Goal: Information Seeking & Learning: Check status

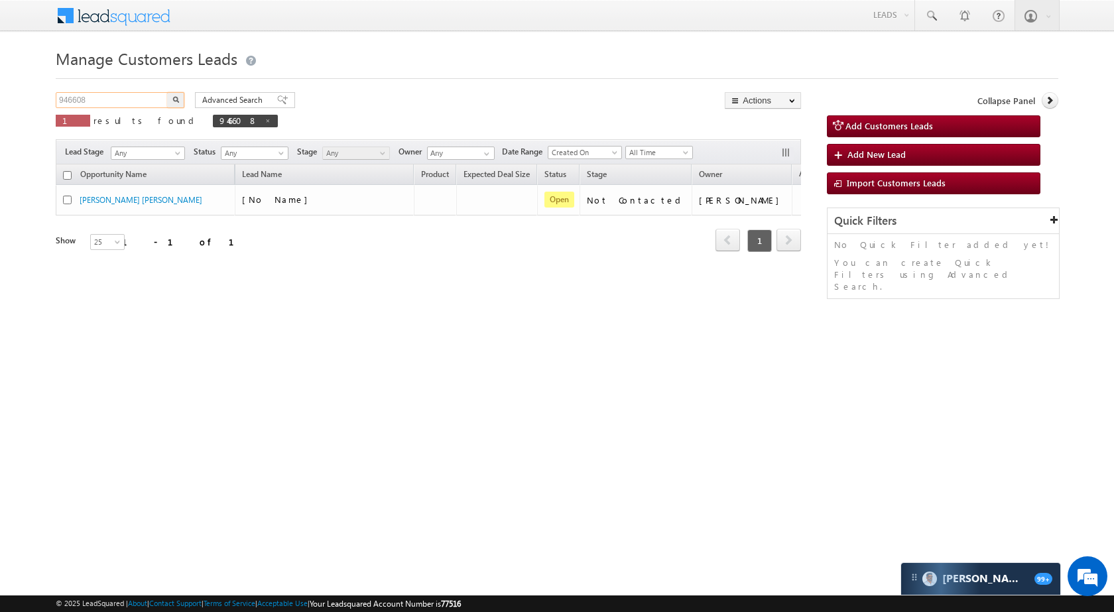
click at [115, 104] on input "946608" at bounding box center [112, 100] width 113 height 16
paste input "61265"
click at [176, 98] on img "button" at bounding box center [175, 99] width 7 height 7
click at [141, 101] on input "961265" at bounding box center [112, 100] width 113 height 16
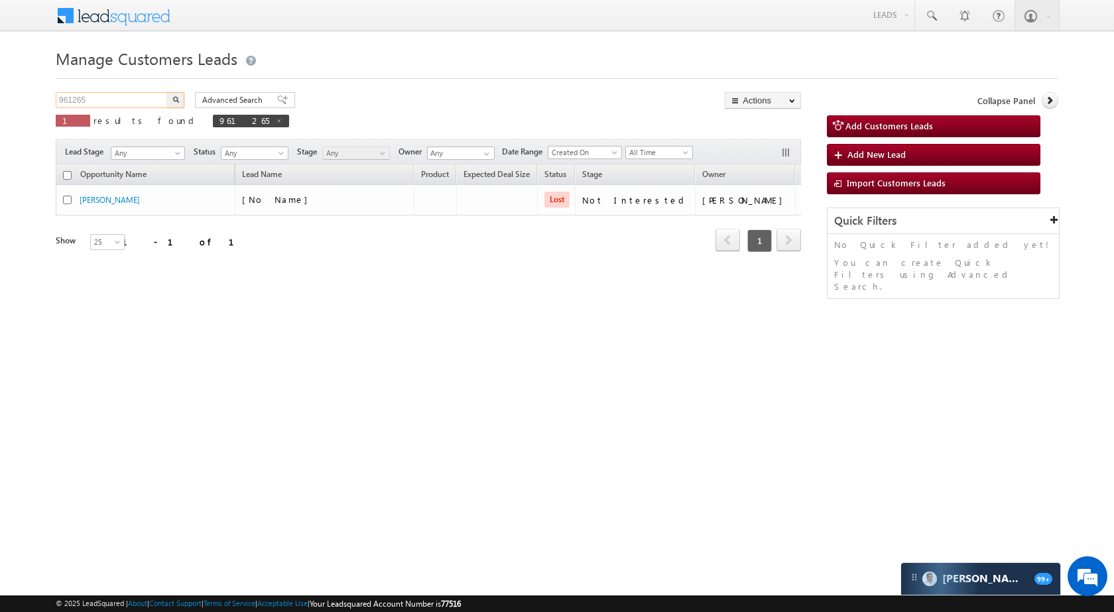
click at [141, 101] on input "961265" at bounding box center [112, 100] width 113 height 16
paste input "5262"
click at [172, 99] on button "button" at bounding box center [175, 100] width 17 height 16
click at [123, 95] on input "952625" at bounding box center [112, 100] width 113 height 16
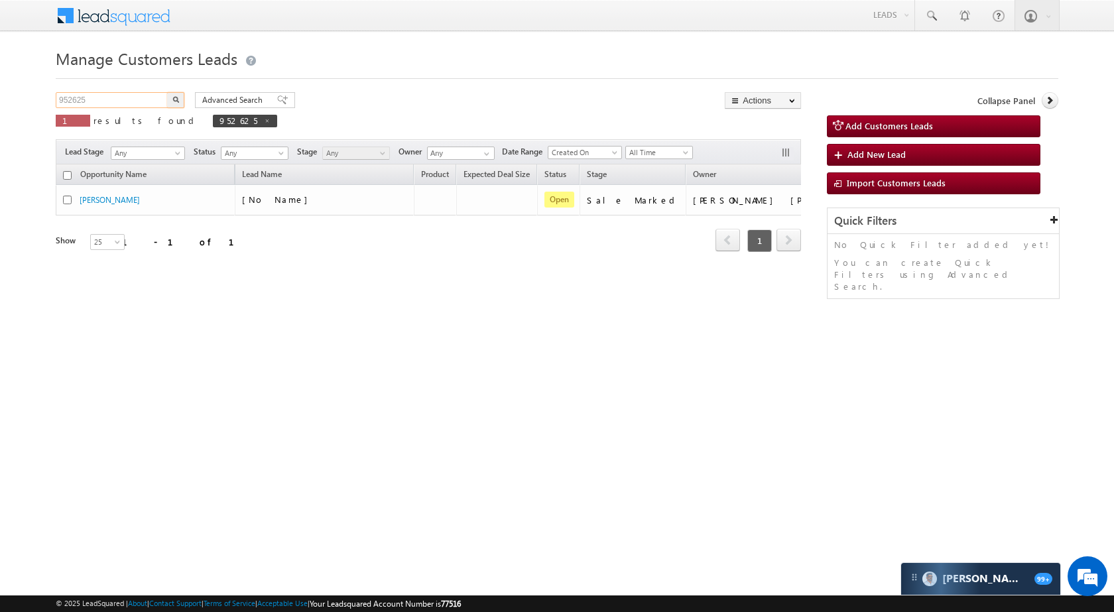
click at [123, 95] on input "952625" at bounding box center [112, 100] width 113 height 16
paste input "3351"
type input "953351"
click at [184, 96] on div "953351 X 1 results found 952625" at bounding box center [167, 111] width 222 height 38
click at [180, 98] on button "button" at bounding box center [175, 100] width 17 height 16
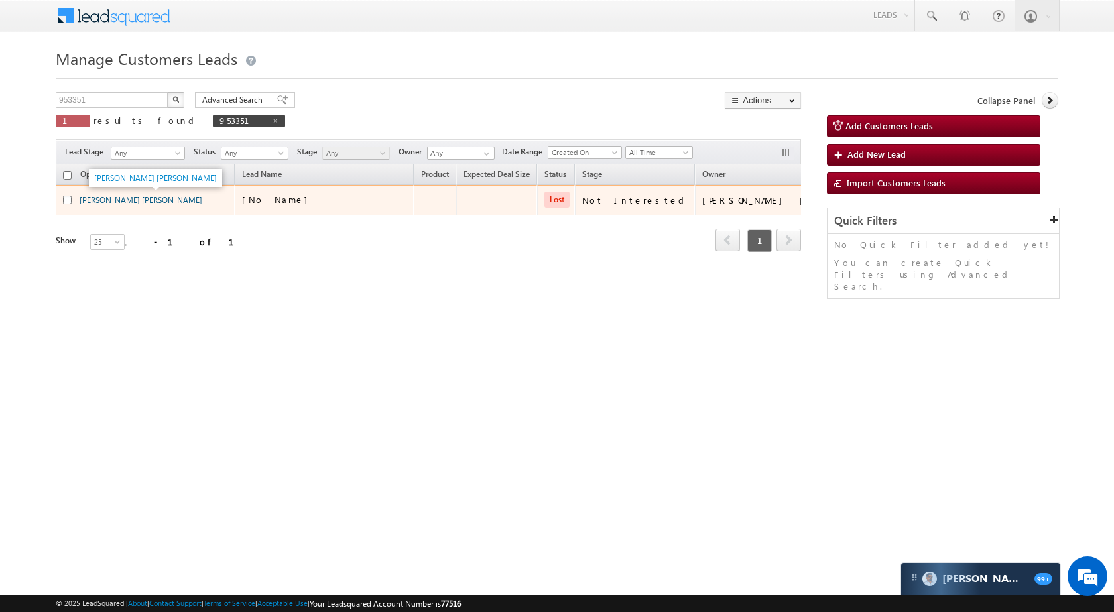
click at [113, 195] on link "Shri Tuharam Madho Pustode" at bounding box center [141, 200] width 123 height 10
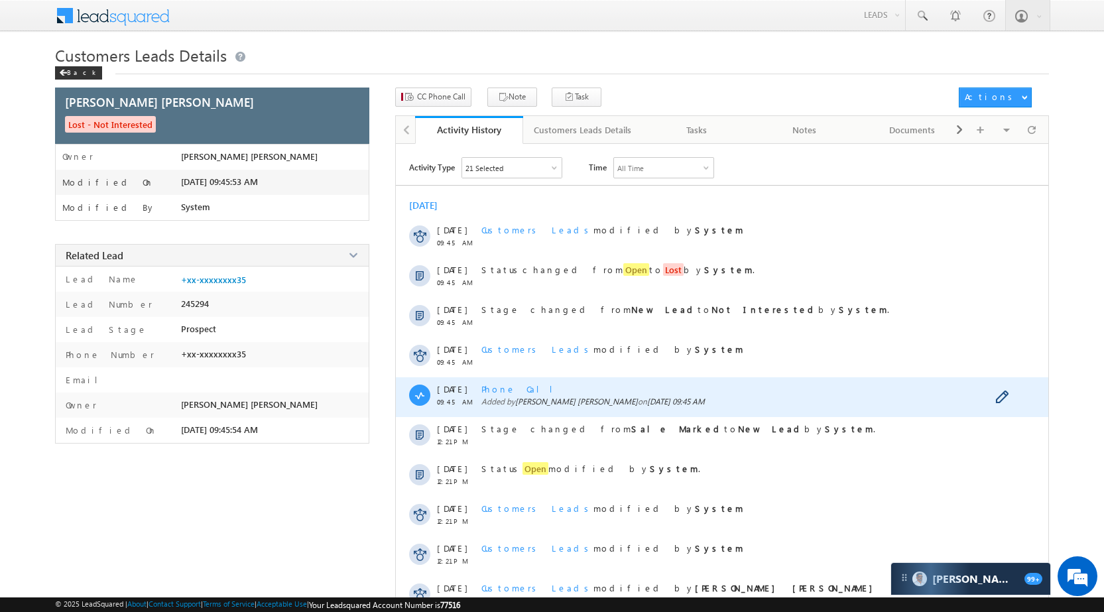
click at [515, 387] on span "Phone Call" at bounding box center [523, 388] width 82 height 11
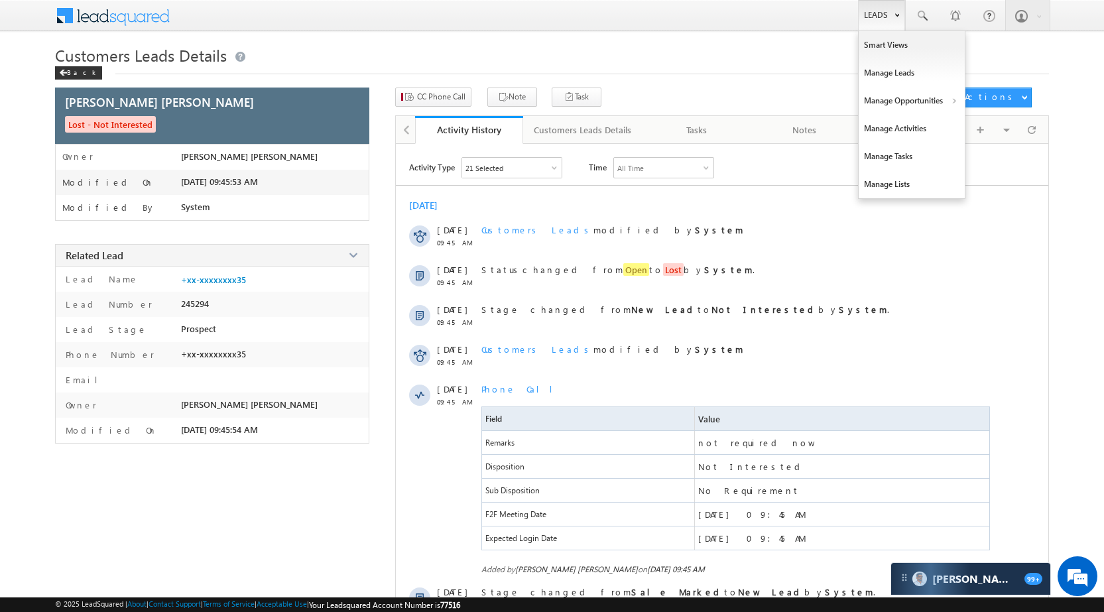
click at [868, 15] on link "Leads" at bounding box center [881, 15] width 47 height 31
click at [905, 89] on link "Manage Opportunities" at bounding box center [912, 101] width 106 height 28
click at [876, 5] on link "Leads" at bounding box center [881, 15] width 47 height 31
click at [931, 103] on link "Manage Opportunities" at bounding box center [912, 101] width 106 height 28
click at [999, 139] on link "Customers Leads" at bounding box center [1026, 129] width 121 height 28
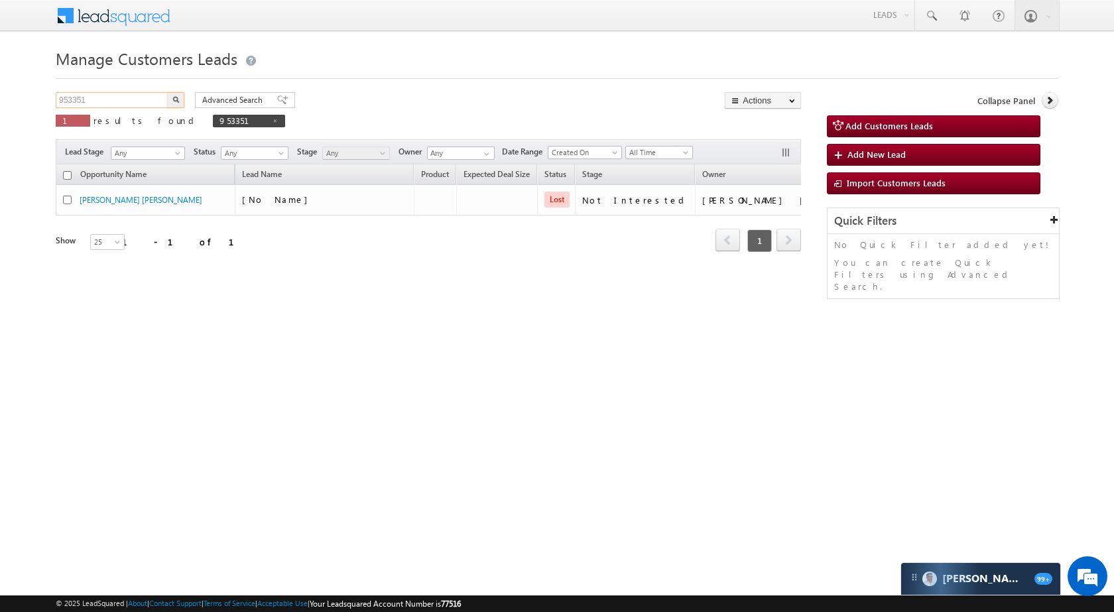
click at [115, 96] on input "953351" at bounding box center [112, 100] width 113 height 16
paste input "4387"
type input "954387"
click at [180, 101] on button "button" at bounding box center [175, 100] width 17 height 16
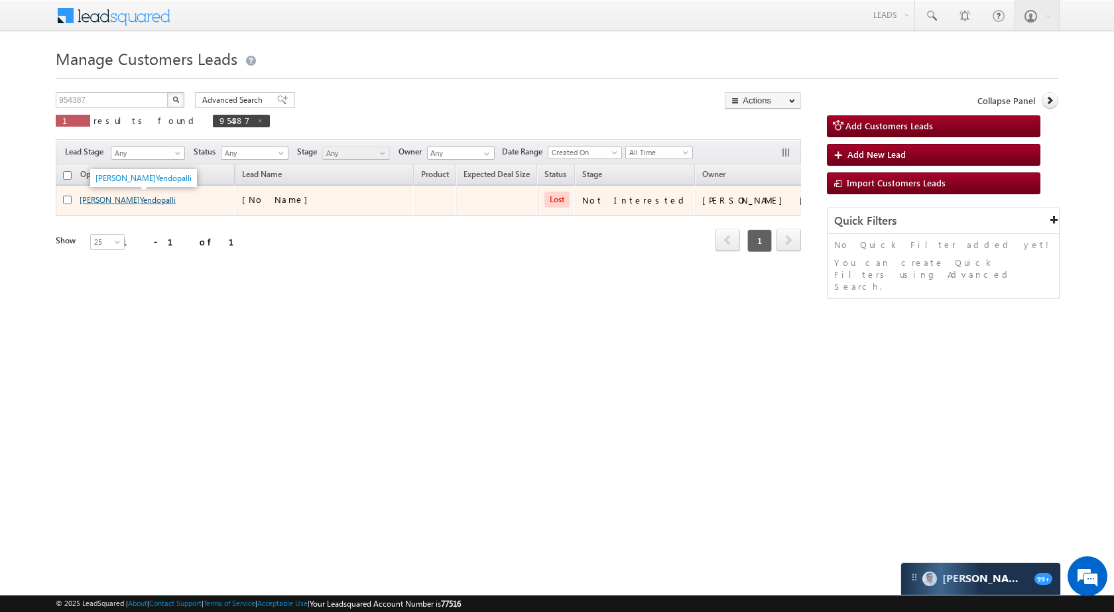
click at [144, 196] on link "Shri Chandrarao S.Yendopalli" at bounding box center [128, 200] width 96 height 10
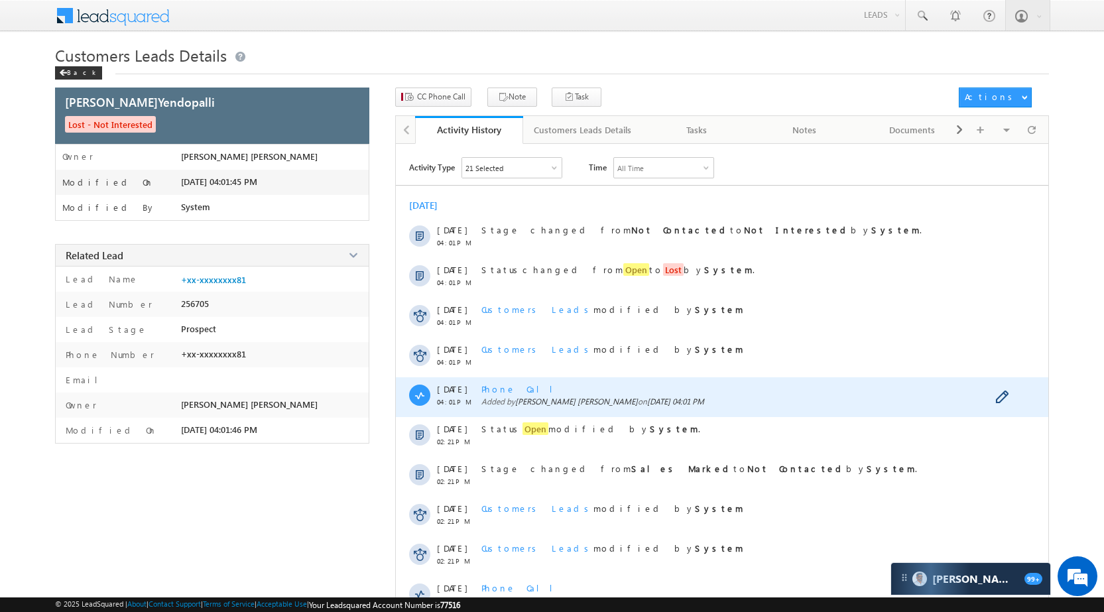
click at [519, 399] on span "[PERSON_NAME] [PERSON_NAME]" at bounding box center [576, 402] width 123 height 10
click at [512, 393] on span "Phone Call" at bounding box center [523, 388] width 82 height 11
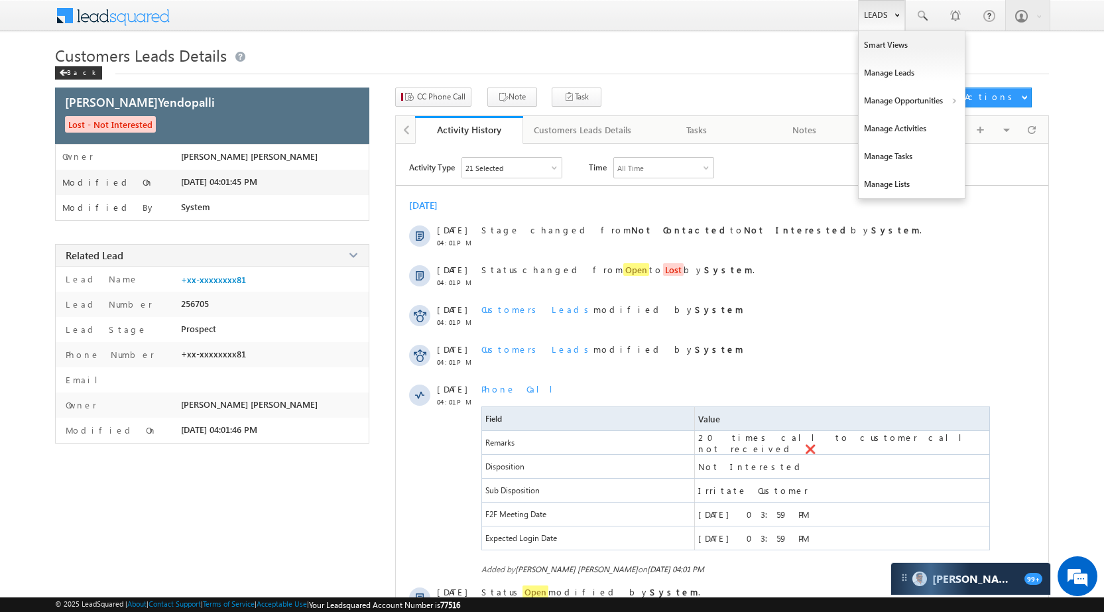
click at [867, 19] on link "Leads" at bounding box center [881, 15] width 47 height 31
click at [907, 95] on link "Manage Opportunities" at bounding box center [912, 101] width 106 height 28
click at [1010, 127] on link "Customers Leads" at bounding box center [1026, 129] width 121 height 28
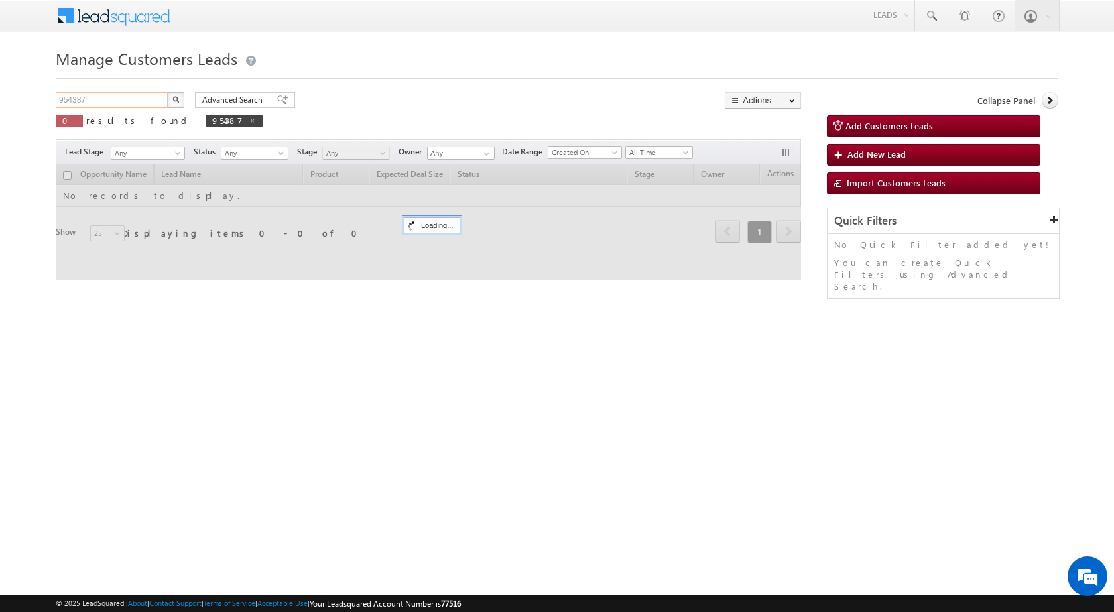
click at [107, 104] on input "954387" at bounding box center [112, 100] width 113 height 16
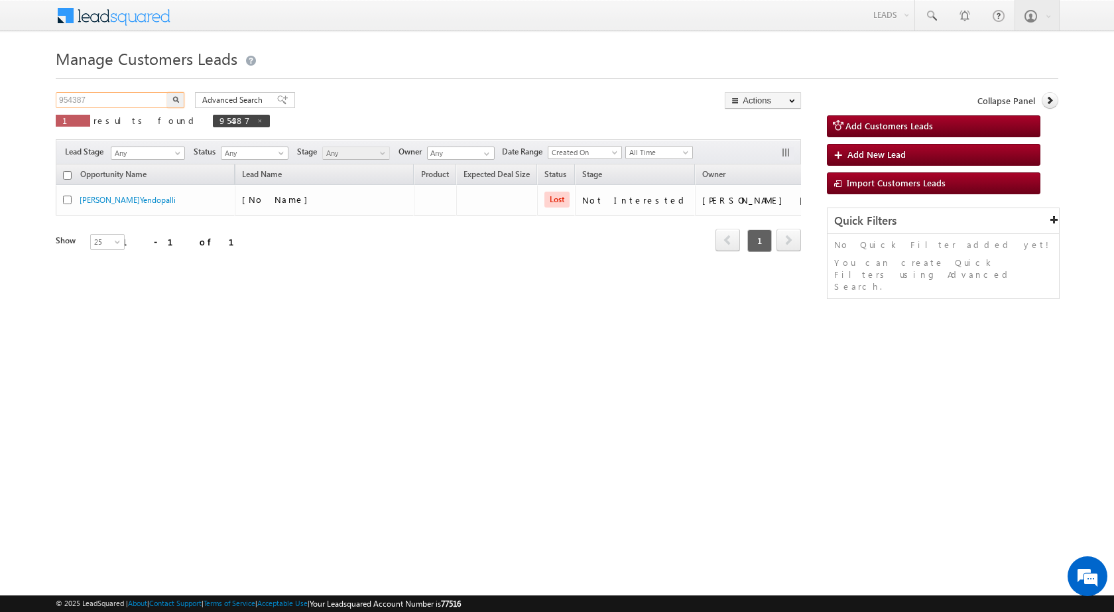
paste input "00"
type input "954007"
click at [178, 103] on button "button" at bounding box center [175, 100] width 17 height 16
